Goal: Transaction & Acquisition: Purchase product/service

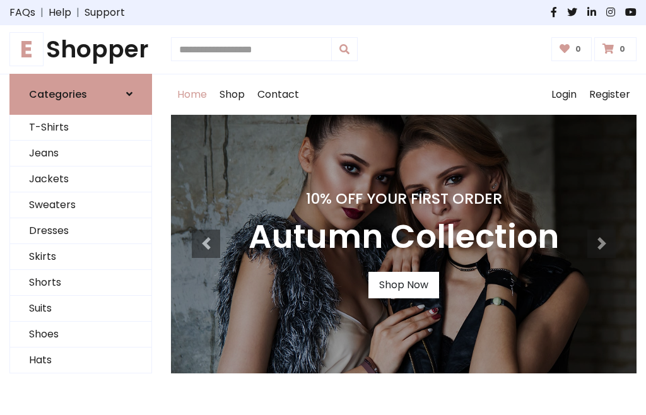
click at [323, 207] on h4 "10% Off Your First Order" at bounding box center [403, 199] width 310 height 18
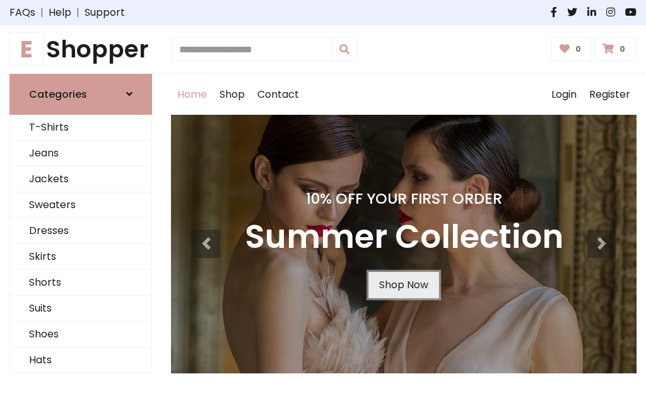
click at [403, 284] on link "Shop Now" at bounding box center [403, 285] width 71 height 26
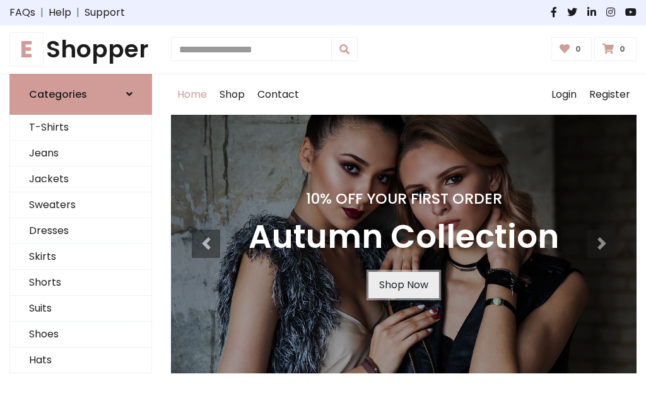
click at [403, 284] on link "Shop Now" at bounding box center [403, 285] width 71 height 26
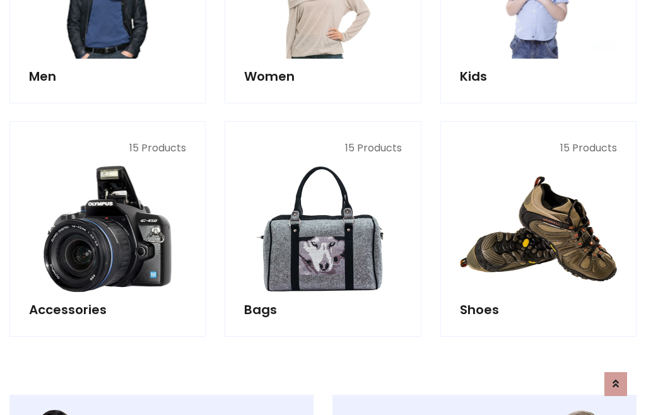
scroll to position [1257, 0]
